Goal: Task Accomplishment & Management: Use online tool/utility

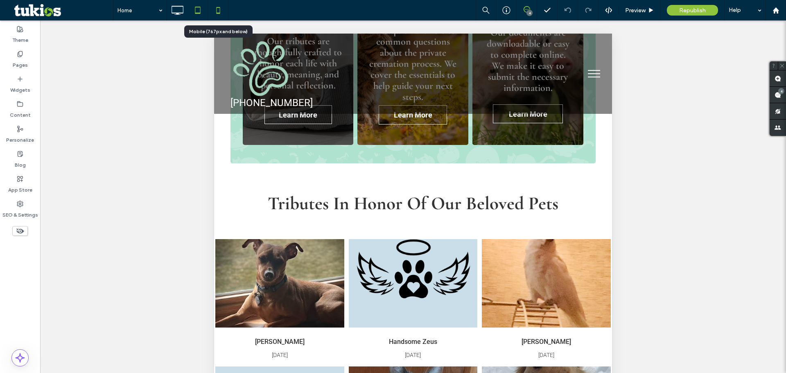
click at [212, 7] on icon at bounding box center [218, 10] width 16 height 16
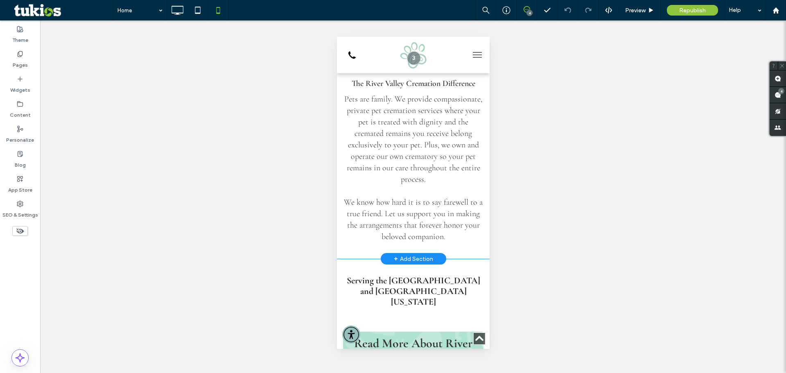
scroll to position [164, 0]
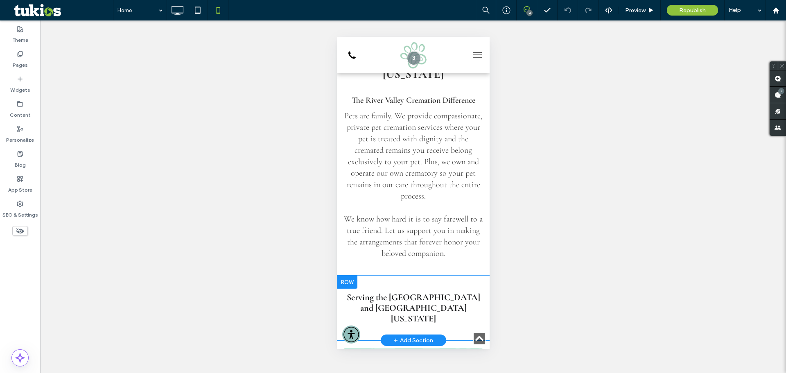
click at [349, 275] on div at bounding box center [346, 281] width 20 height 13
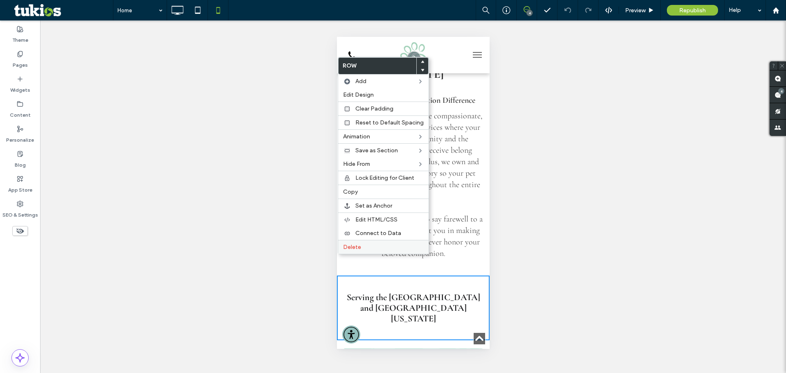
click at [357, 252] on div "Delete" at bounding box center [383, 247] width 90 height 14
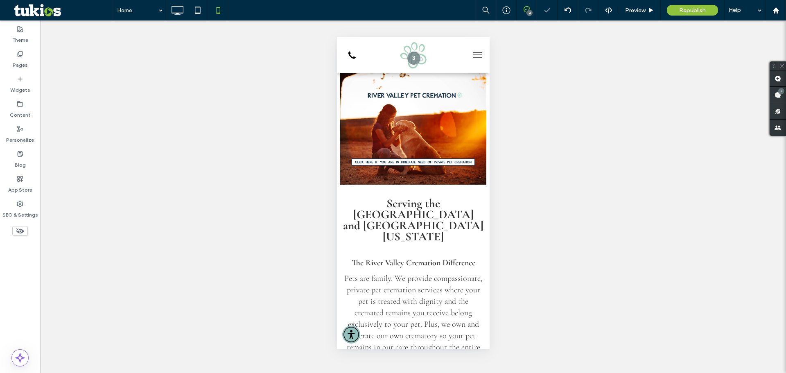
scroll to position [0, 0]
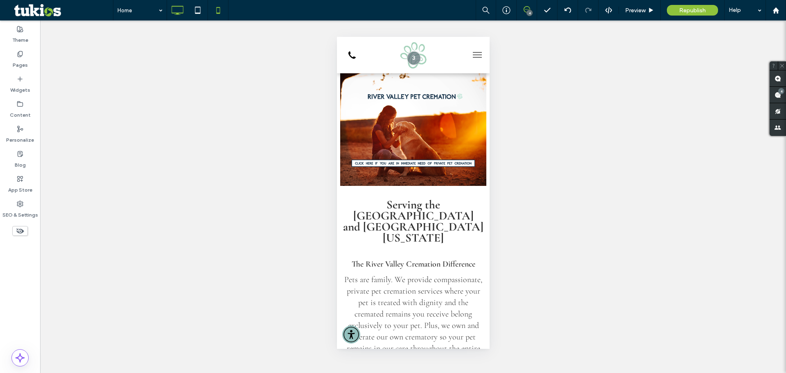
click at [178, 9] on icon at bounding box center [177, 10] width 16 height 16
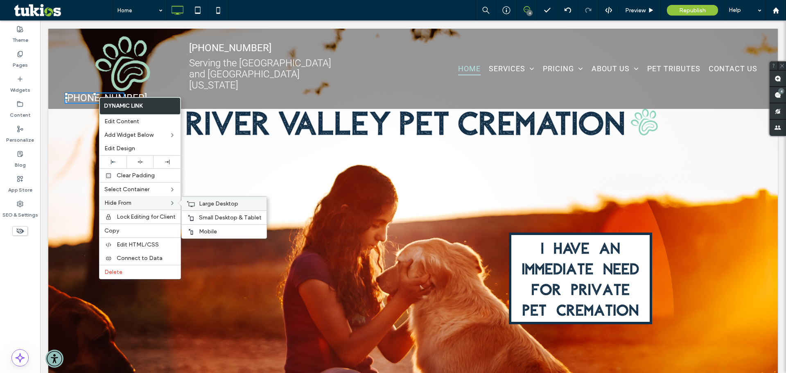
click at [192, 203] on icon at bounding box center [191, 204] width 8 height 7
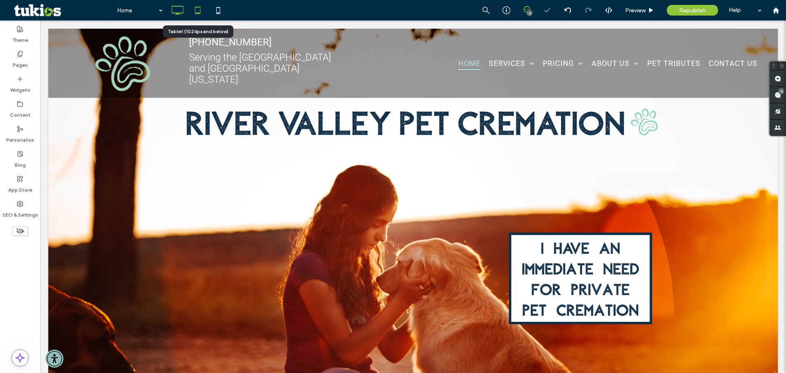
click at [193, 8] on icon at bounding box center [198, 10] width 16 height 16
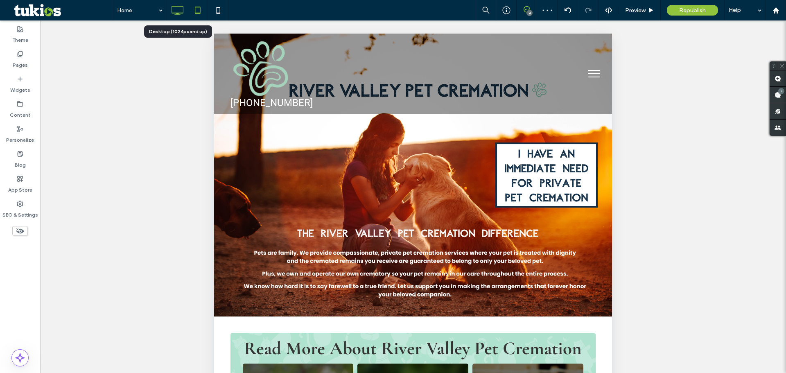
click at [182, 11] on icon at bounding box center [177, 10] width 16 height 16
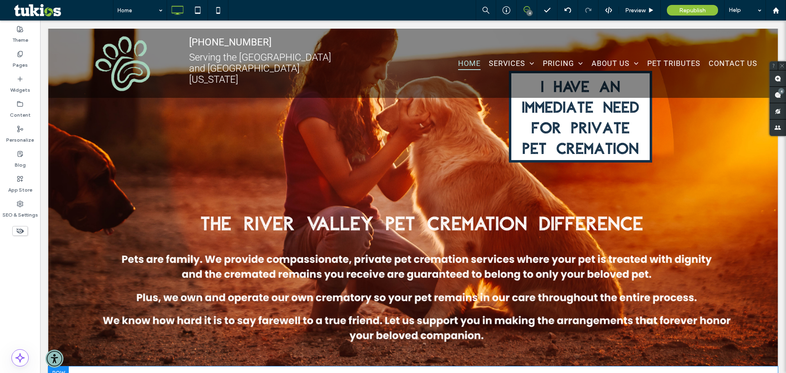
scroll to position [205, 0]
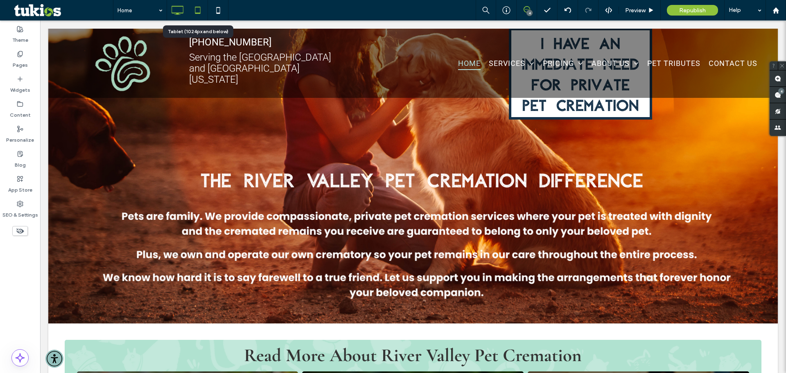
click at [193, 12] on icon at bounding box center [198, 10] width 16 height 16
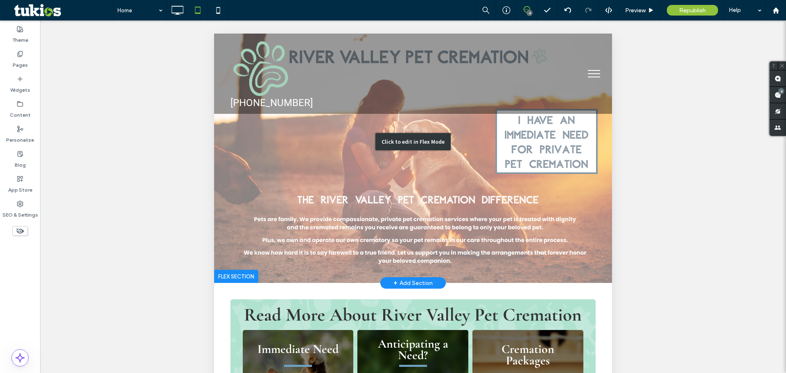
scroll to position [0, 0]
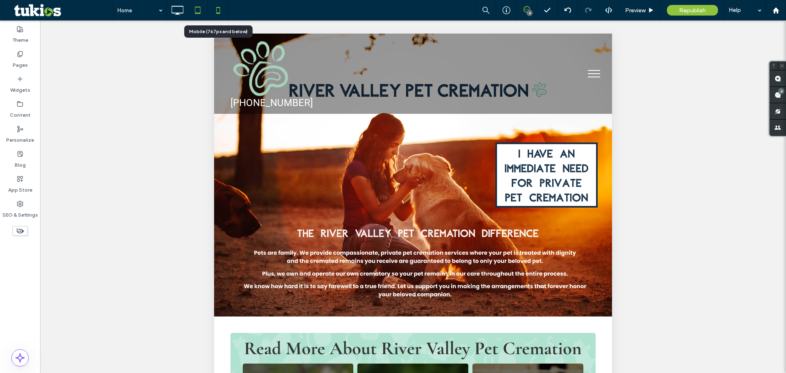
click at [224, 5] on icon at bounding box center [218, 10] width 16 height 16
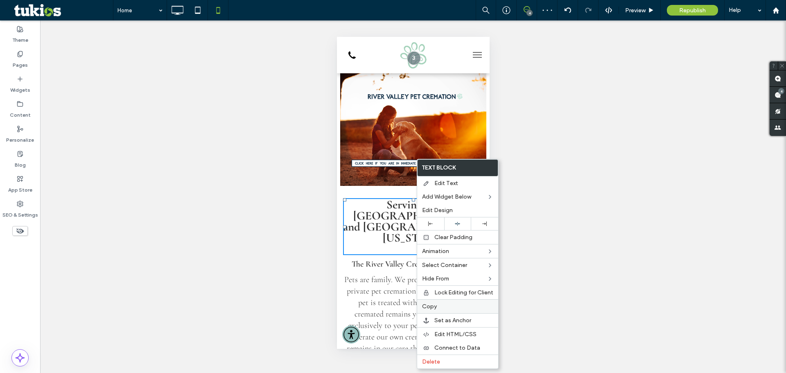
click at [431, 305] on span "Copy" at bounding box center [429, 306] width 15 height 7
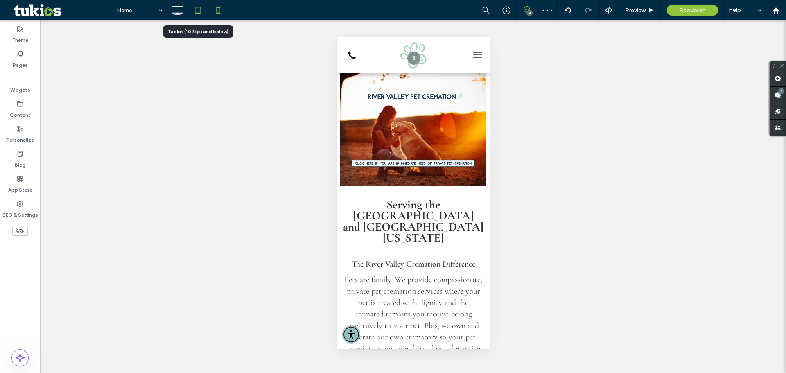
click at [201, 14] on icon at bounding box center [198, 10] width 16 height 16
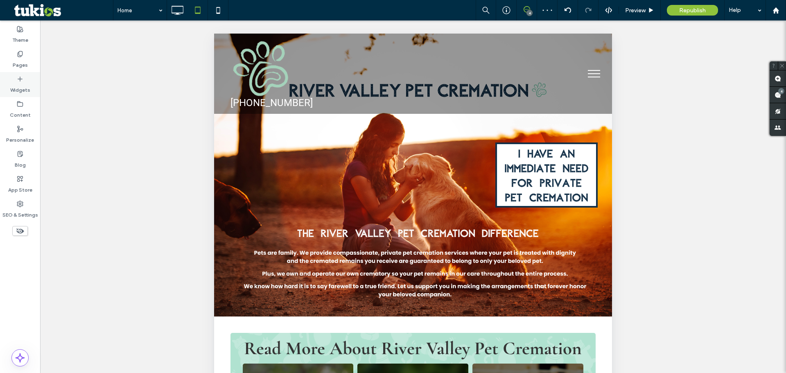
click at [17, 83] on label "Widgets" at bounding box center [20, 87] width 20 height 11
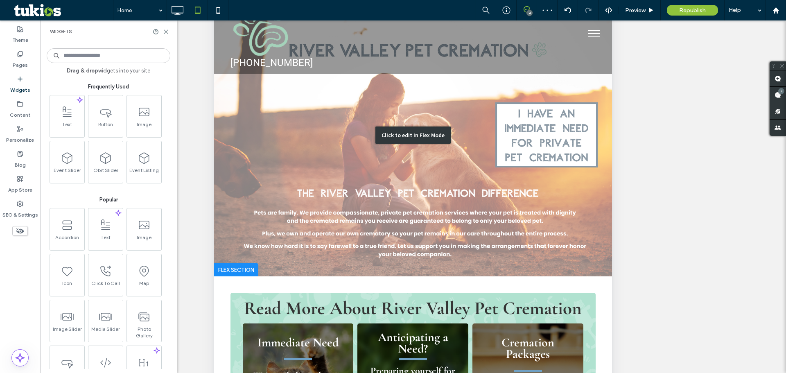
scroll to position [123, 0]
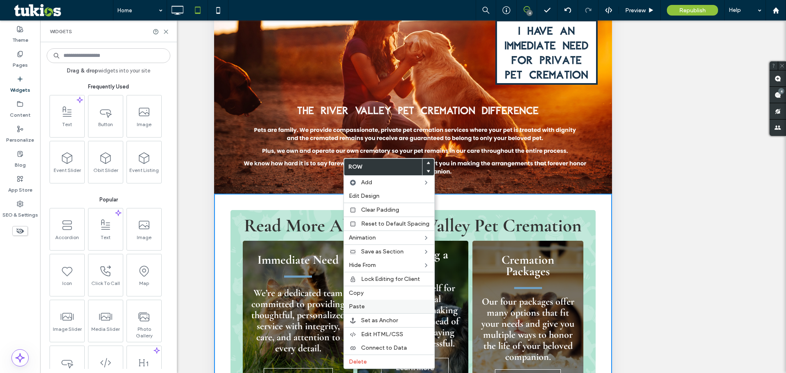
click at [377, 302] on div "Paste" at bounding box center [389, 307] width 90 height 14
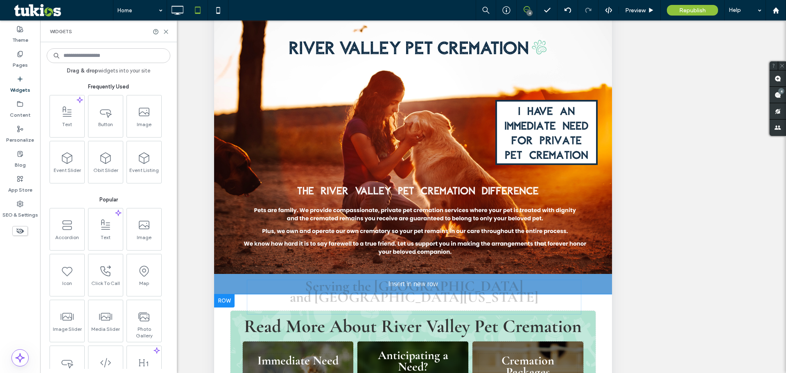
drag, startPoint x: 382, startPoint y: 221, endPoint x: 387, endPoint y: 288, distance: 66.5
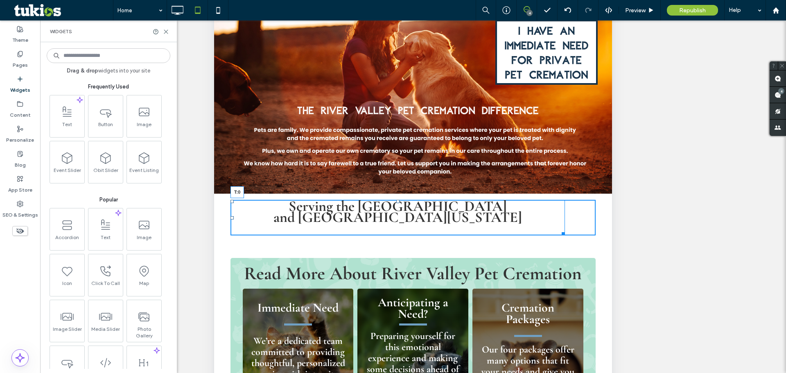
drag, startPoint x: 397, startPoint y: 202, endPoint x: 614, endPoint y: 115, distance: 233.6
click at [403, 204] on div "Serving the Twin Cities ﻿ and [GEOGRAPHIC_DATA][US_STATE] T:0" at bounding box center [397, 218] width 334 height 36
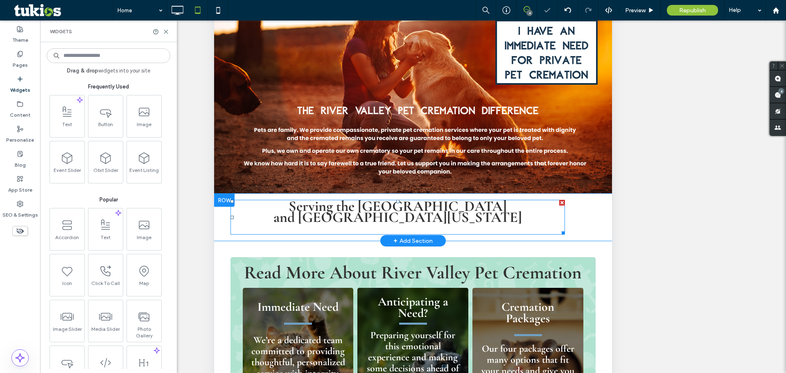
click at [448, 214] on strong "﻿ and [GEOGRAPHIC_DATA][US_STATE]" at bounding box center [397, 217] width 248 height 18
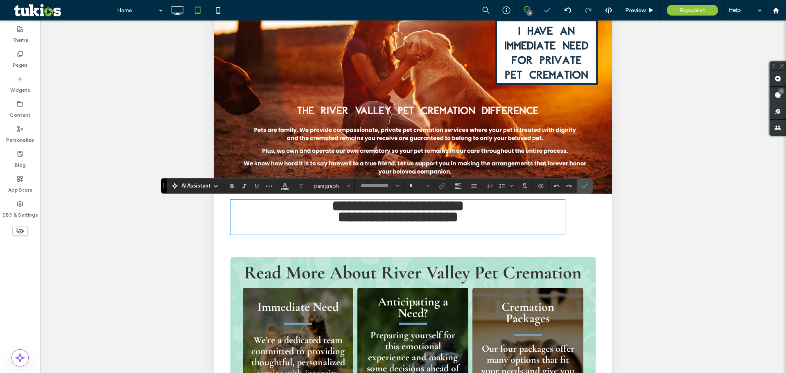
type input "**********"
type input "**"
click at [471, 185] on icon "Line Height" at bounding box center [474, 186] width 7 height 7
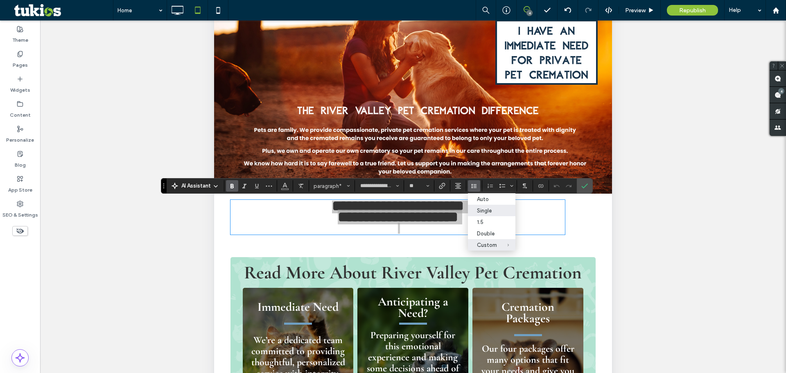
click at [486, 216] on label "Single" at bounding box center [492, 210] width 48 height 11
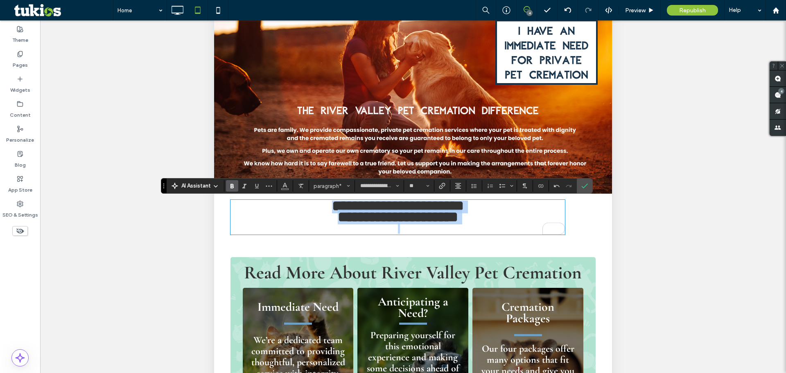
click at [489, 227] on p "To enrich screen reader interactions, please activate Accessibility in Grammarl…" at bounding box center [397, 228] width 334 height 11
click at [584, 187] on use "Confirm" at bounding box center [584, 185] width 7 height 5
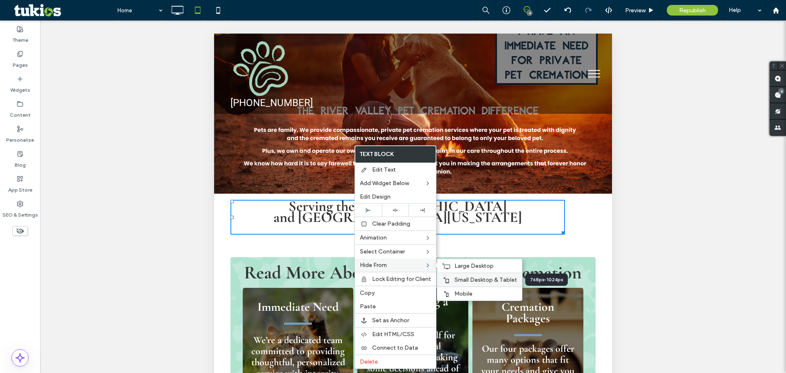
click at [485, 279] on span "Small Desktop & Tablet" at bounding box center [485, 279] width 63 height 7
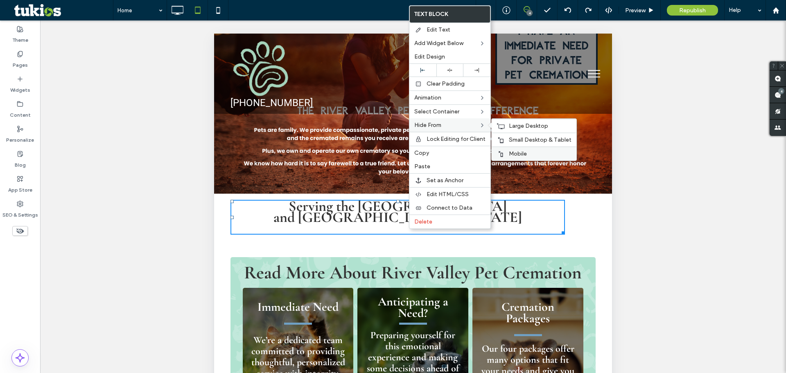
click at [512, 151] on span "Mobile" at bounding box center [518, 153] width 18 height 7
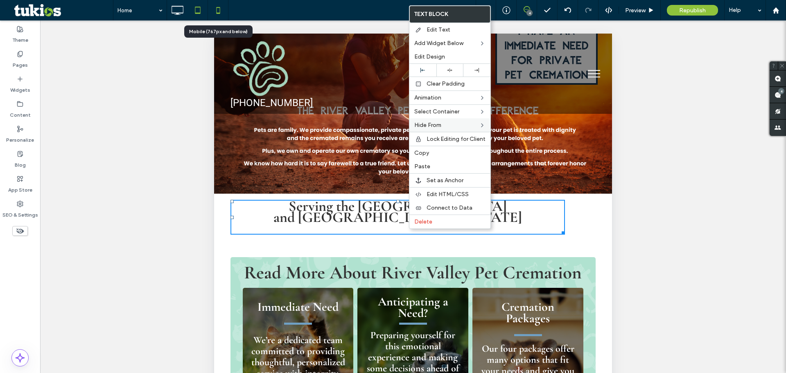
click at [213, 9] on icon at bounding box center [218, 10] width 16 height 16
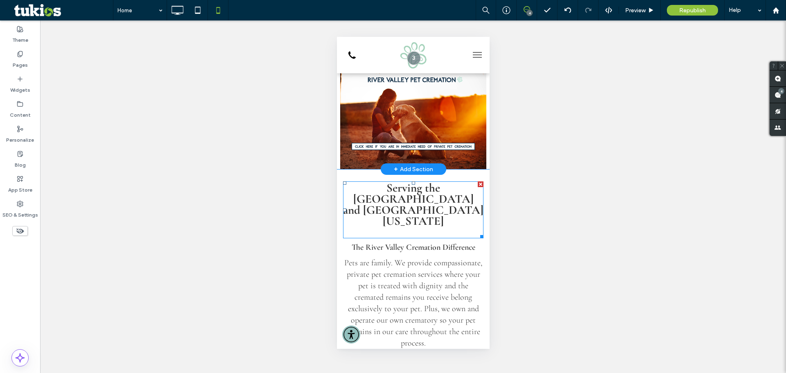
scroll to position [0, 0]
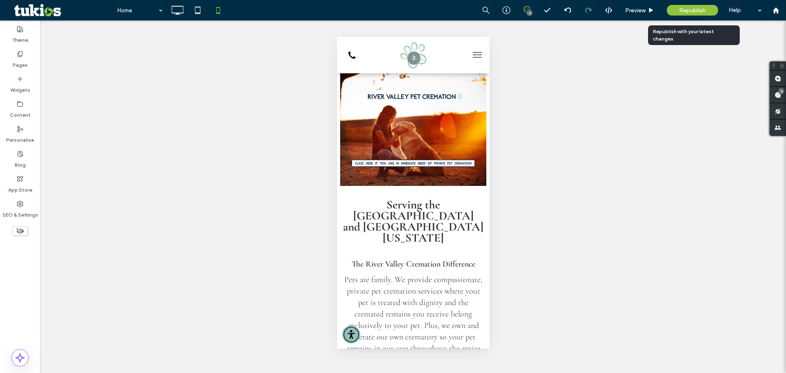
click at [688, 6] on div "Republish" at bounding box center [692, 10] width 51 height 11
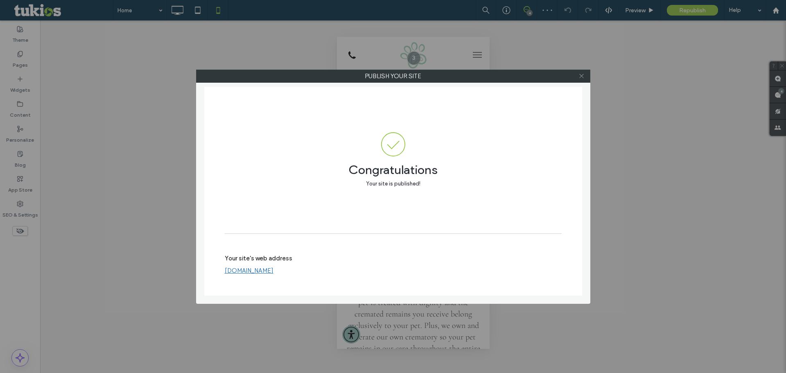
click at [584, 77] on icon at bounding box center [581, 76] width 6 height 6
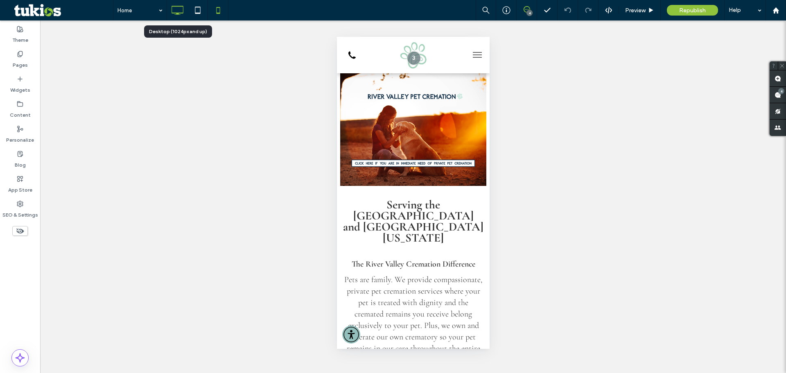
click at [178, 13] on use at bounding box center [178, 10] width 12 height 9
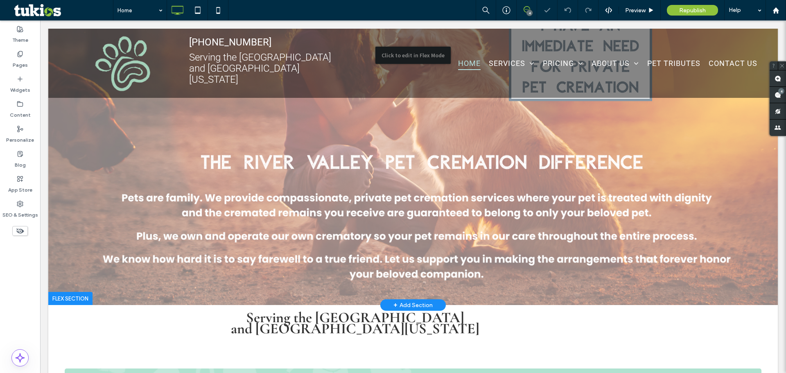
scroll to position [409, 0]
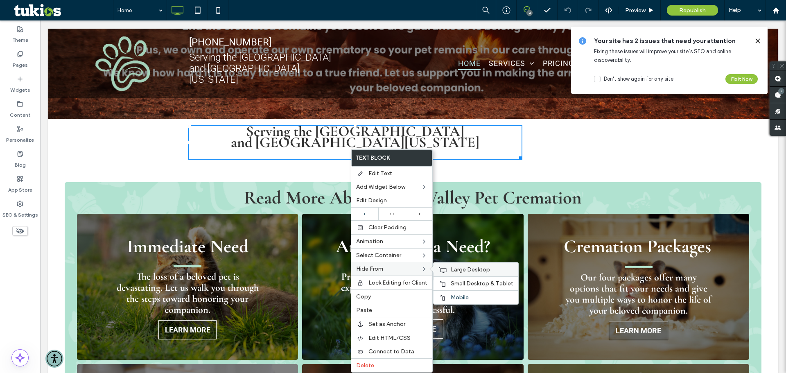
click at [450, 266] on div "Large Desktop" at bounding box center [475, 269] width 85 height 14
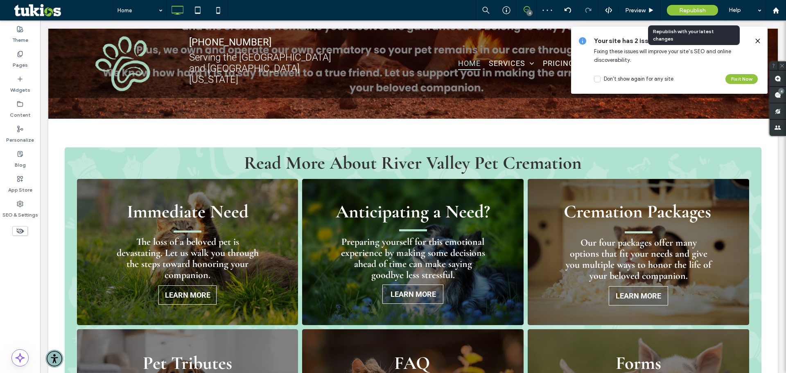
click at [673, 9] on div "Republish" at bounding box center [692, 10] width 51 height 11
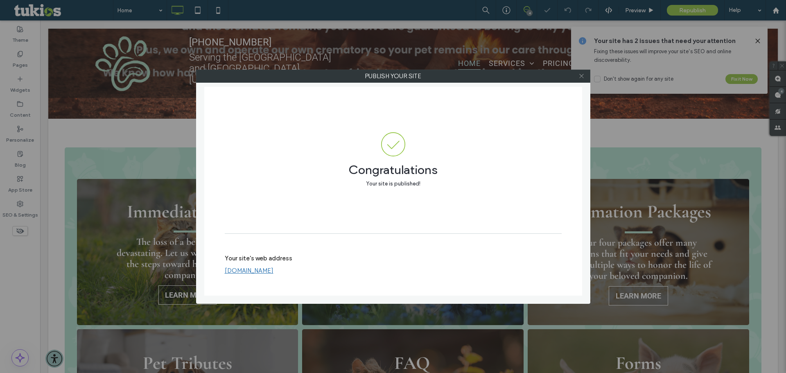
click at [582, 74] on icon at bounding box center [581, 76] width 6 height 6
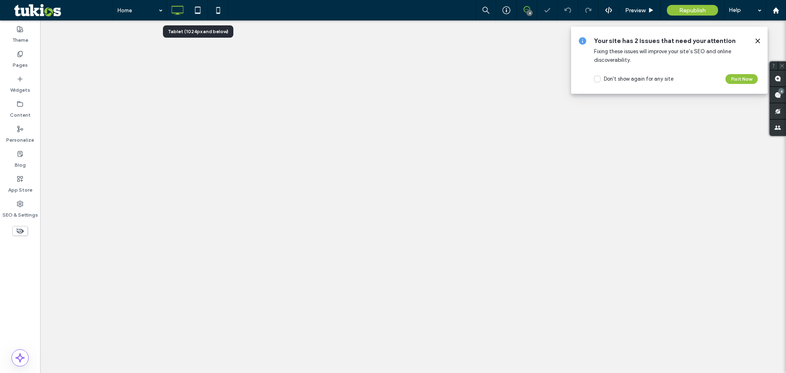
click at [205, 10] on icon at bounding box center [198, 10] width 16 height 16
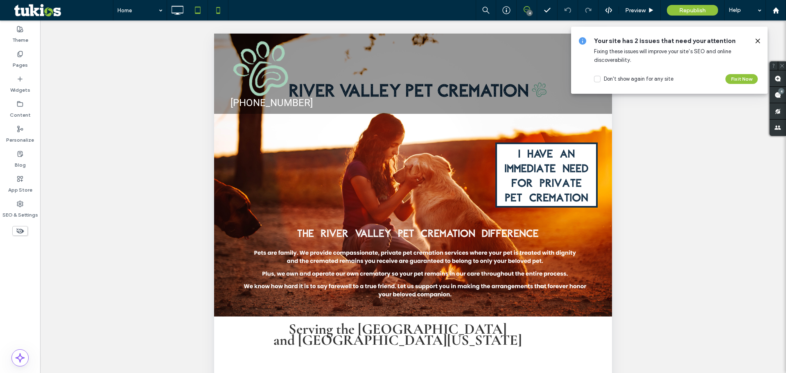
click at [219, 5] on icon at bounding box center [218, 10] width 16 height 16
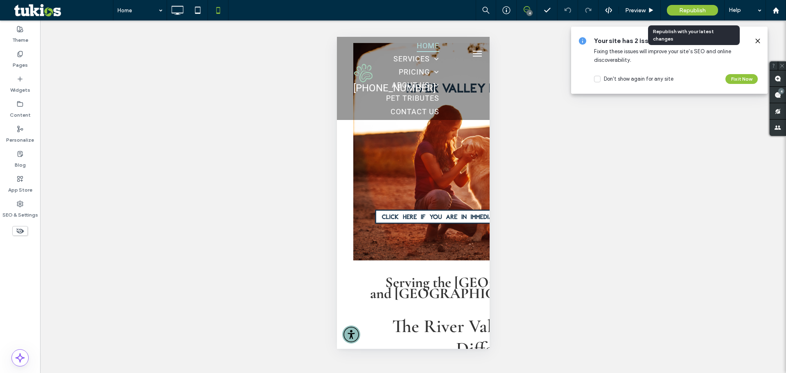
click at [694, 12] on span "Republish" at bounding box center [692, 10] width 27 height 7
